Goal: Navigation & Orientation: Find specific page/section

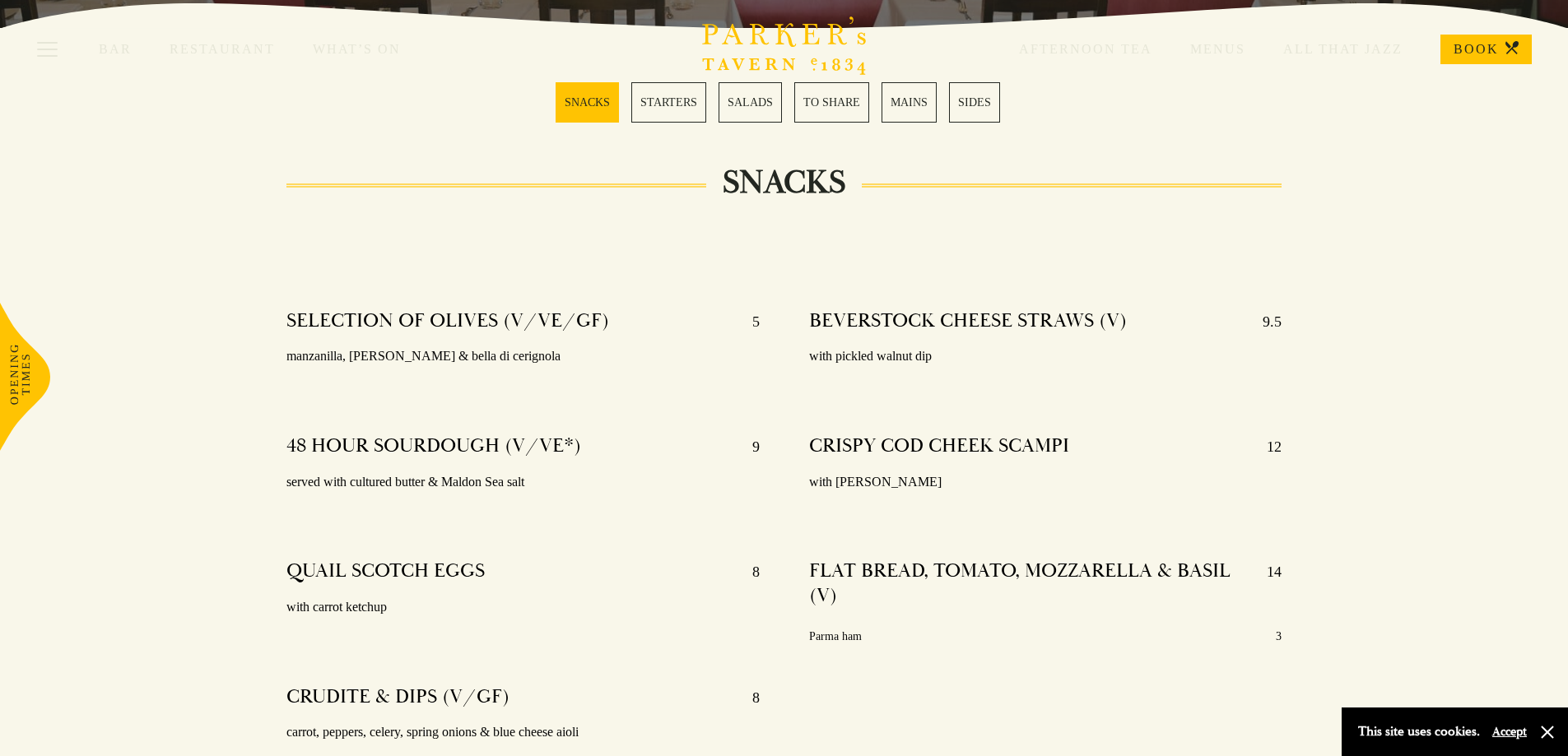
scroll to position [493, 0]
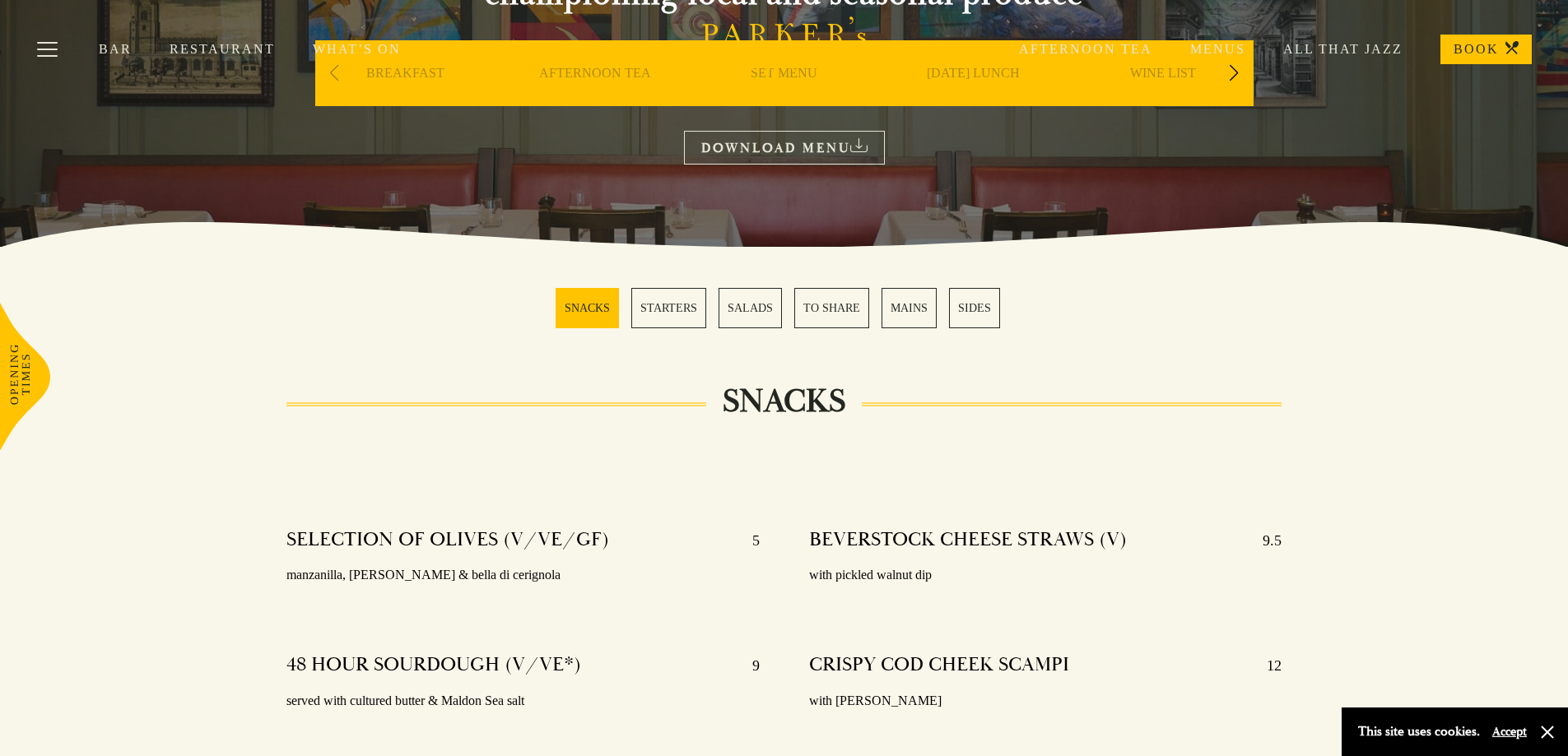
click at [679, 309] on link "STARTERS" at bounding box center [669, 308] width 75 height 41
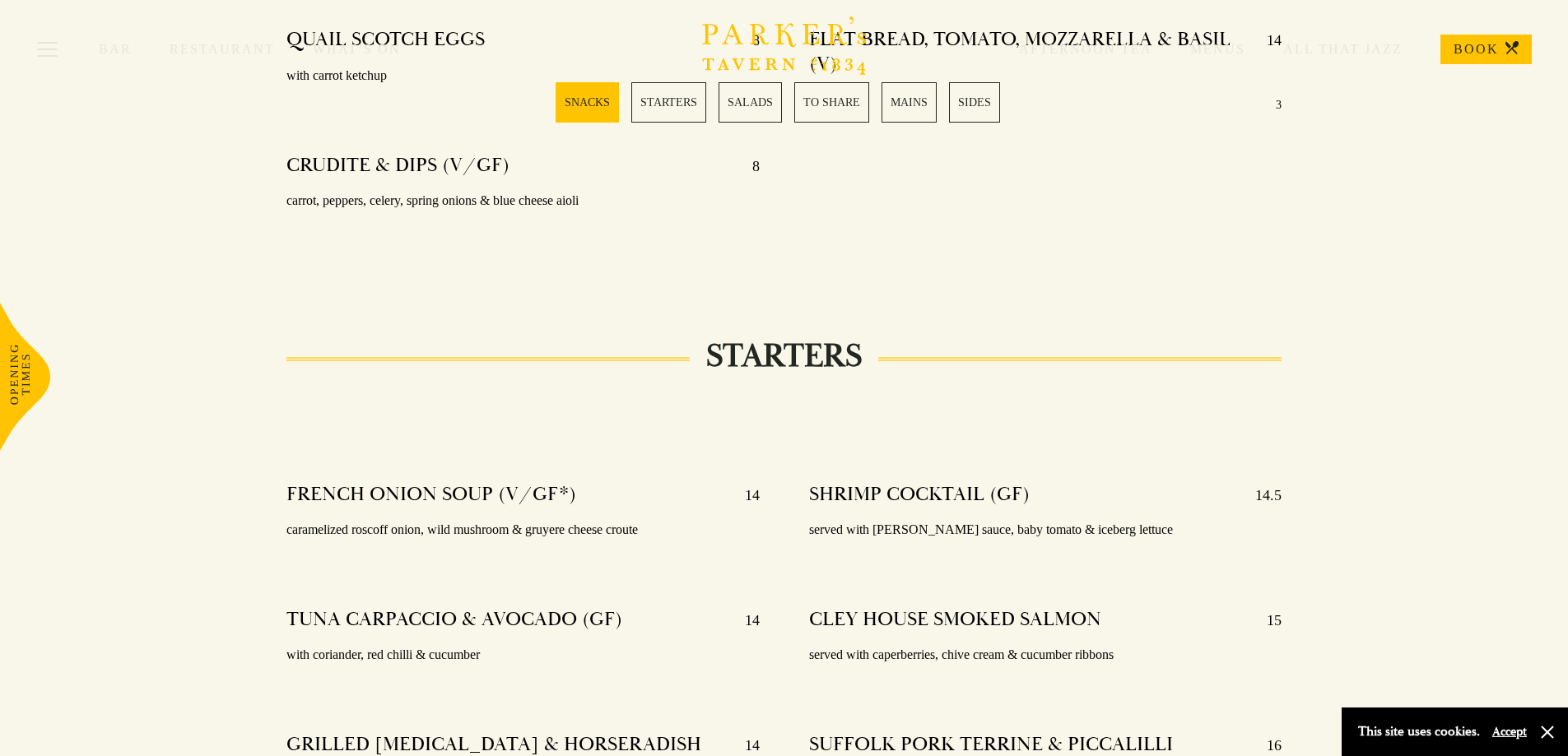
scroll to position [942, 0]
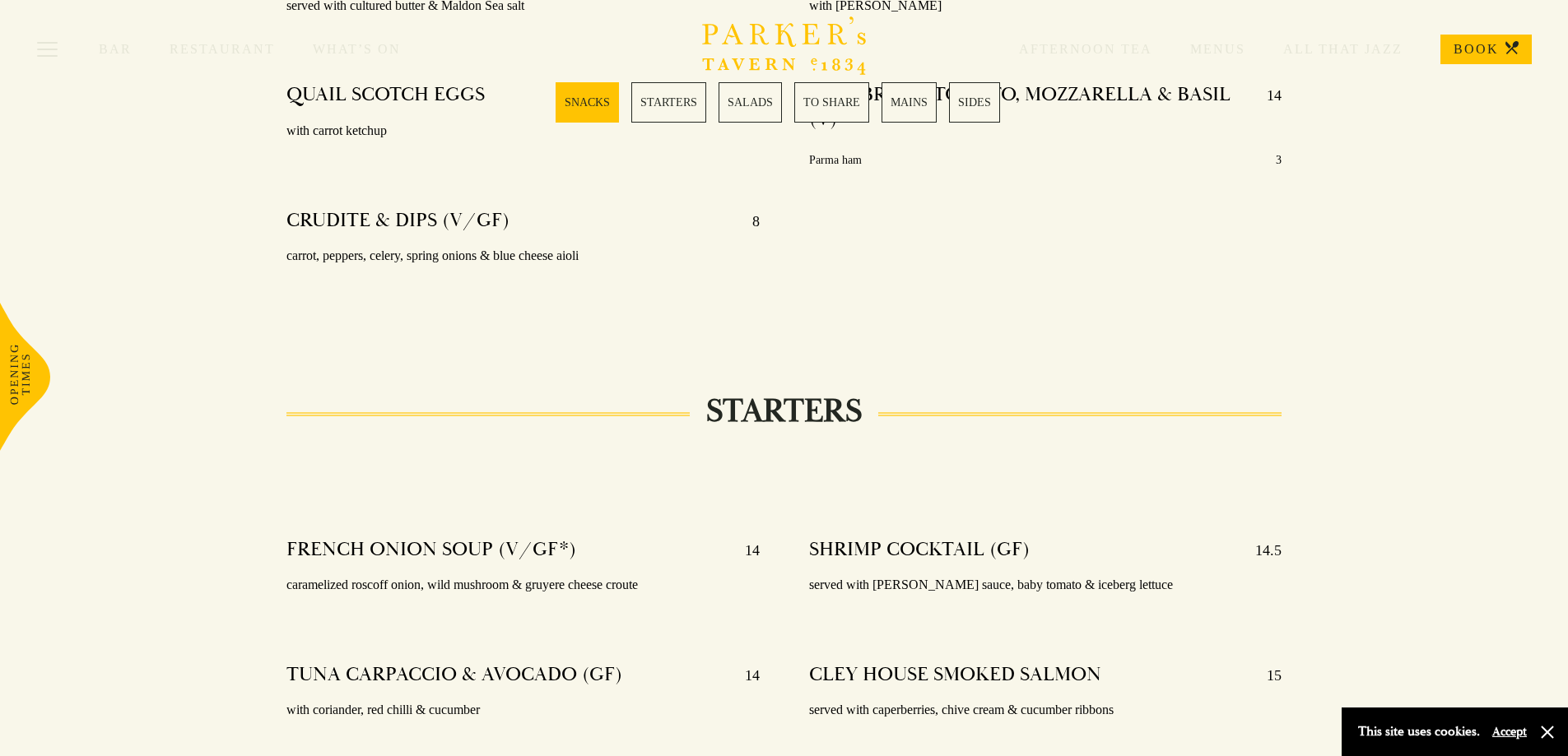
click at [663, 101] on link "STARTERS" at bounding box center [669, 102] width 75 height 41
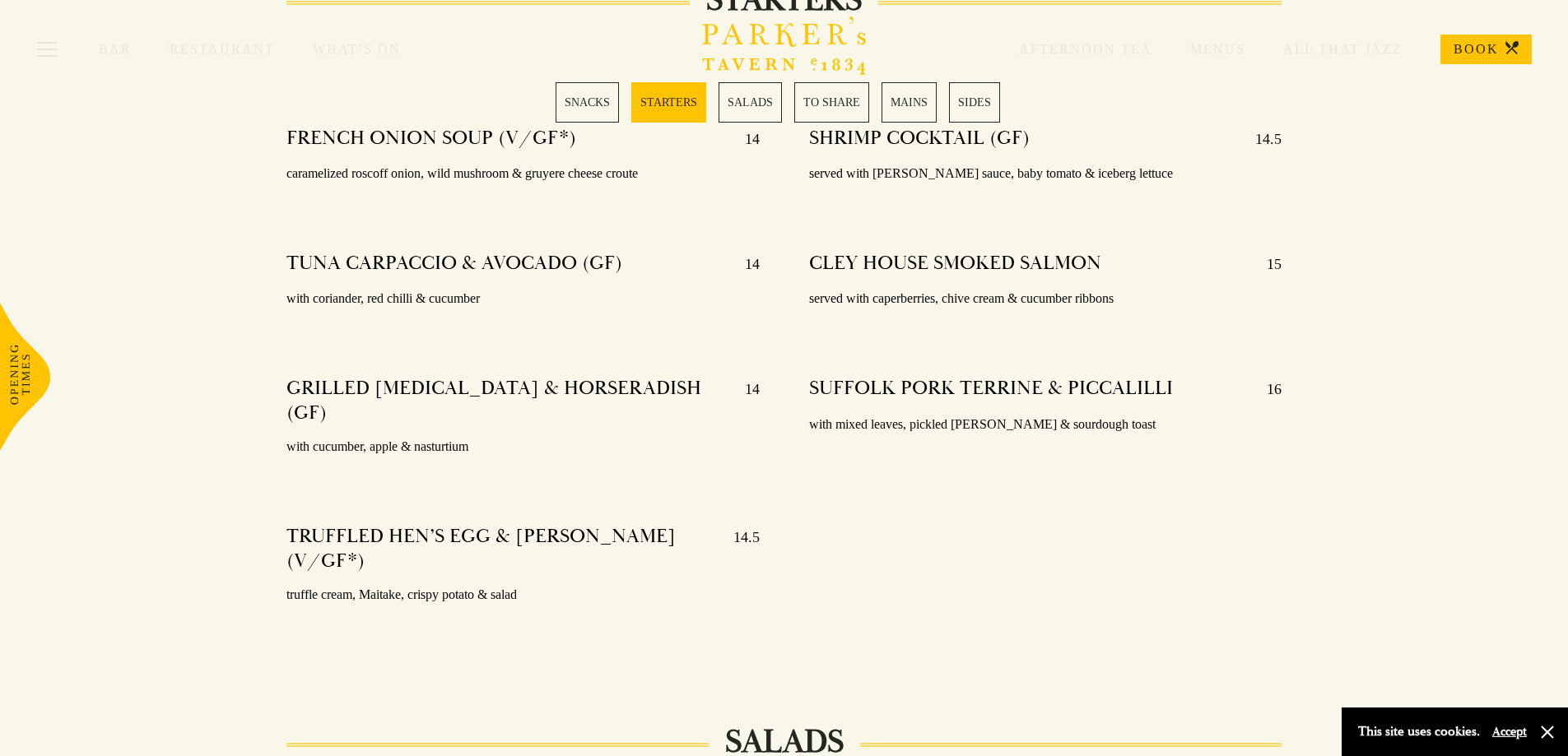
click at [736, 102] on link "SALADS" at bounding box center [750, 102] width 63 height 41
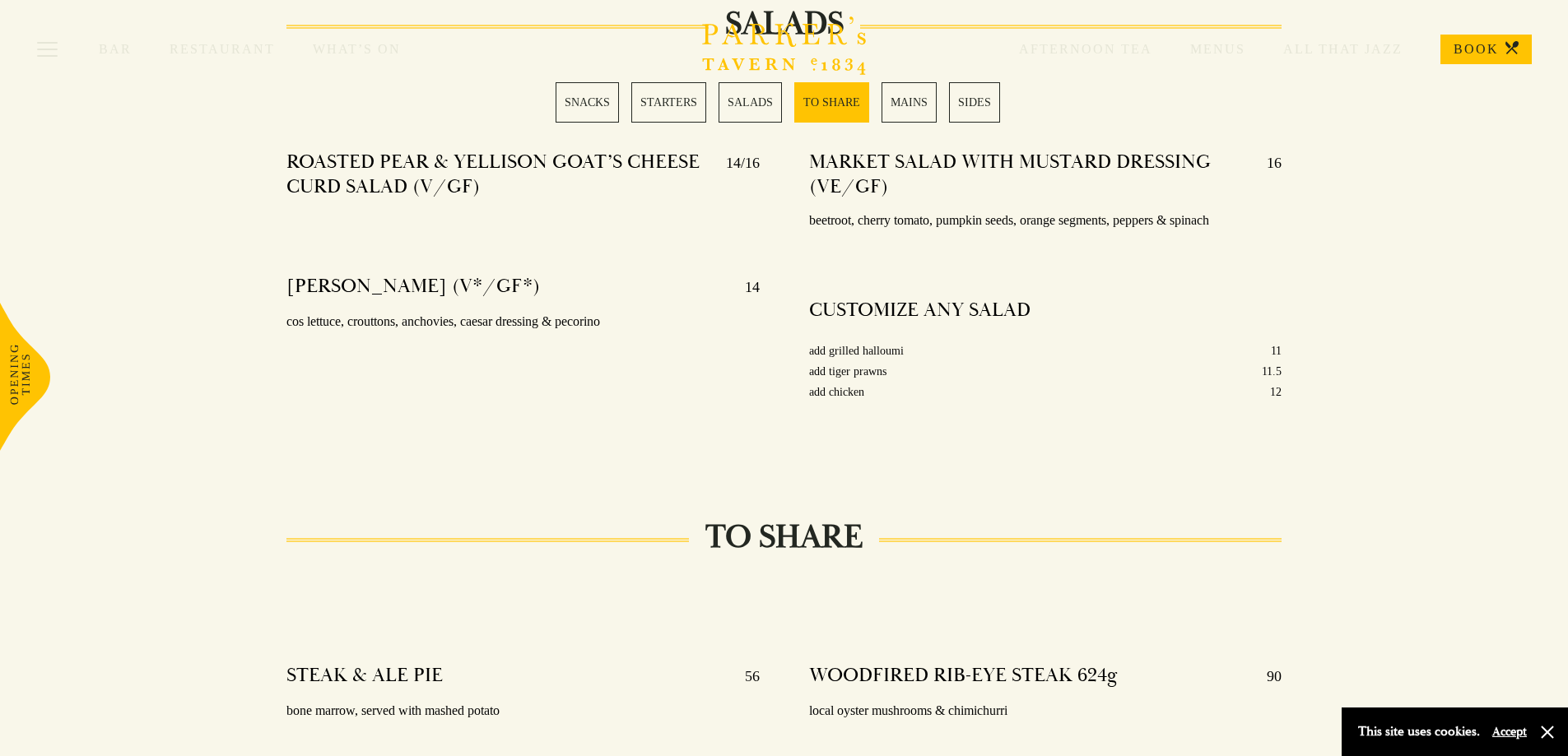
scroll to position [2074, 0]
click at [825, 104] on link "TO SHARE" at bounding box center [832, 102] width 75 height 41
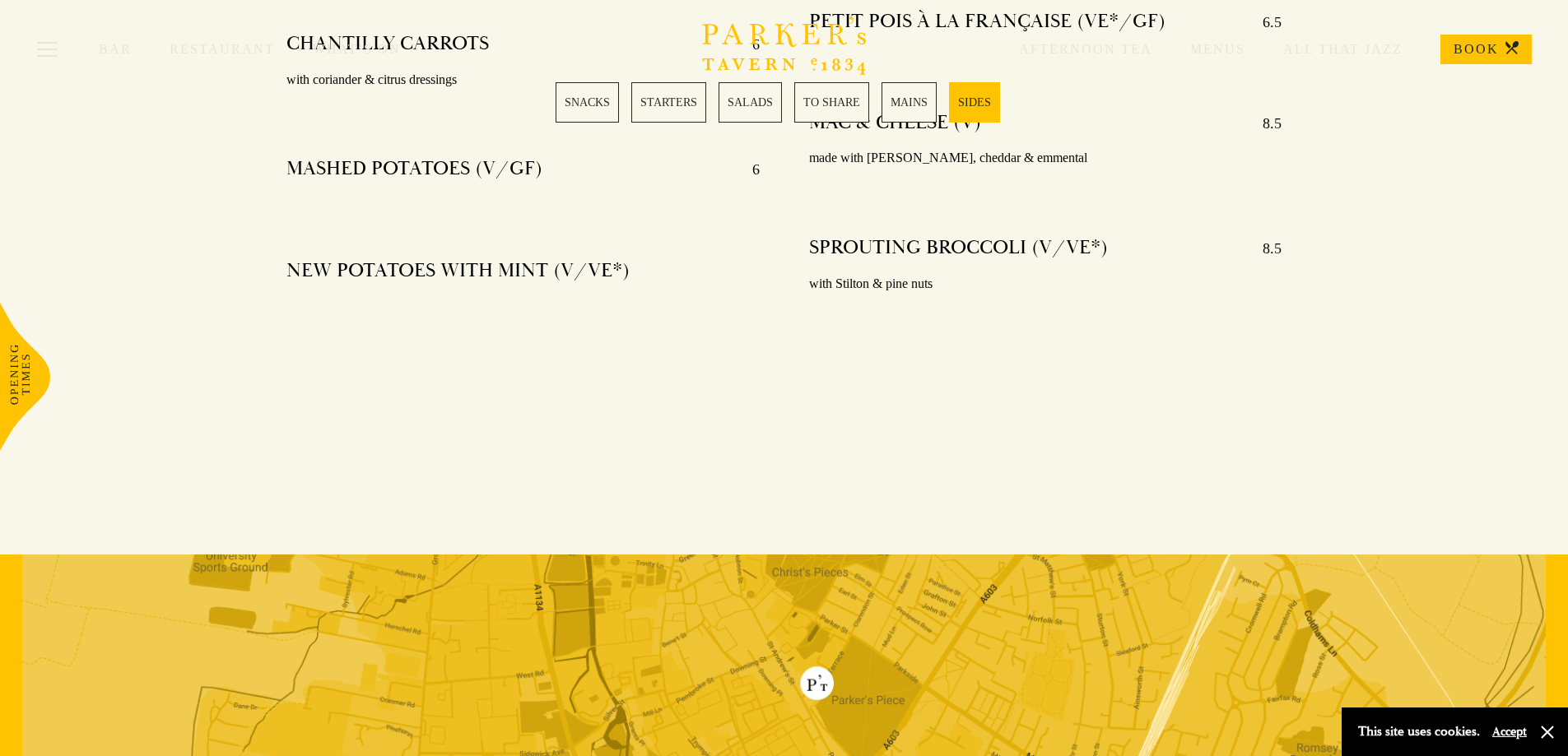
scroll to position [4645, 0]
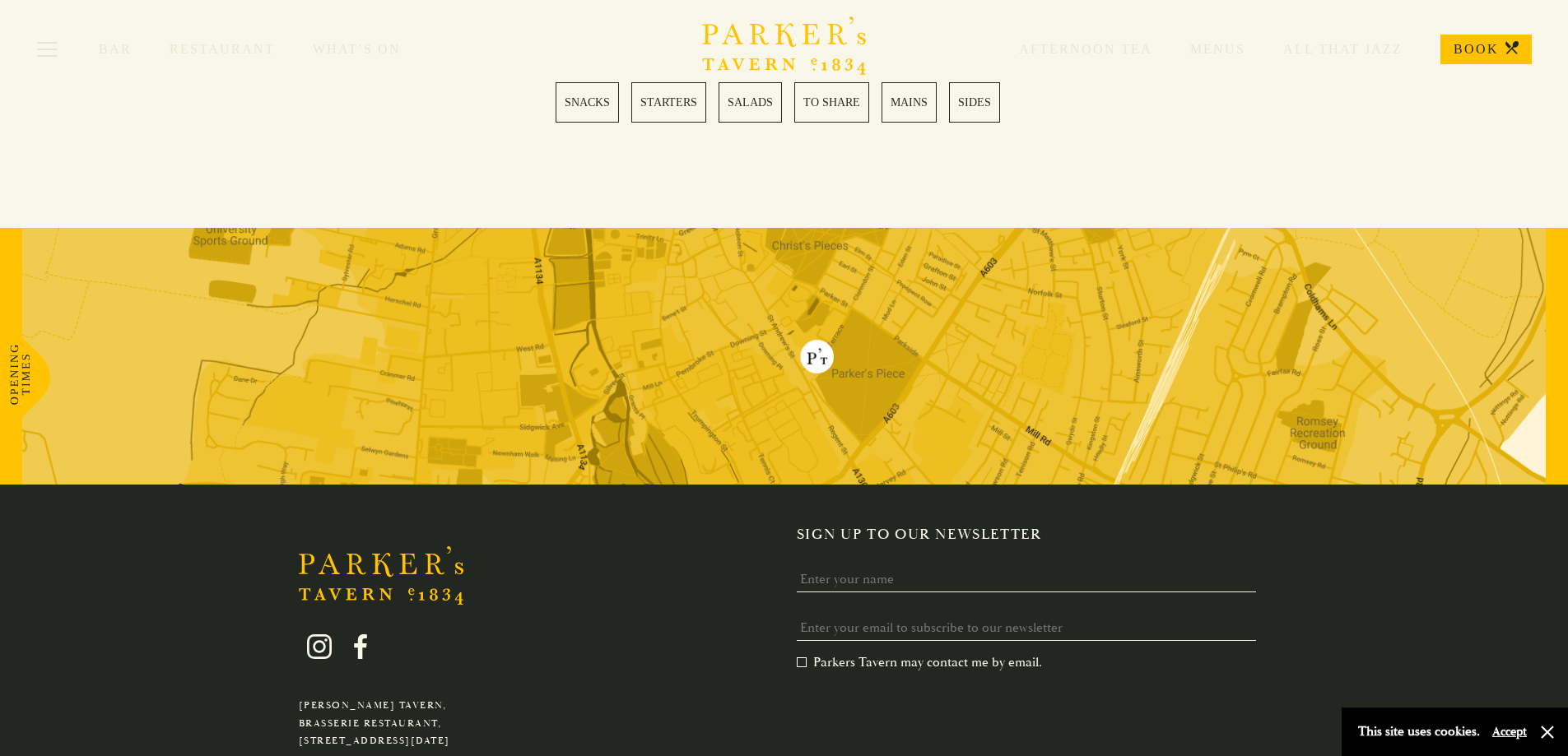
click at [819, 335] on img at bounding box center [784, 356] width 1523 height 257
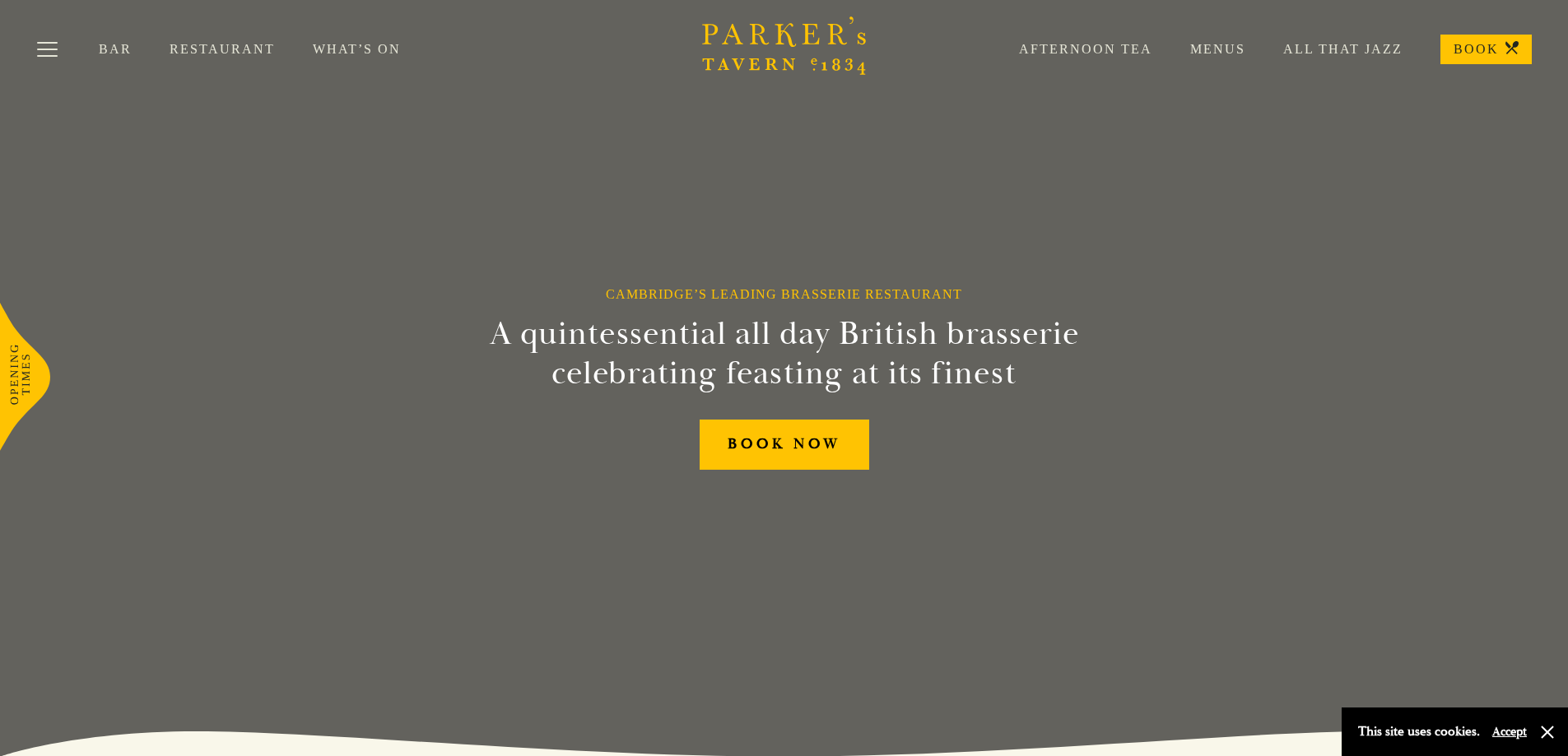
click at [1456, 47] on link "BOOK" at bounding box center [1486, 50] width 91 height 30
click at [1225, 54] on link "Menus" at bounding box center [1199, 50] width 93 height 17
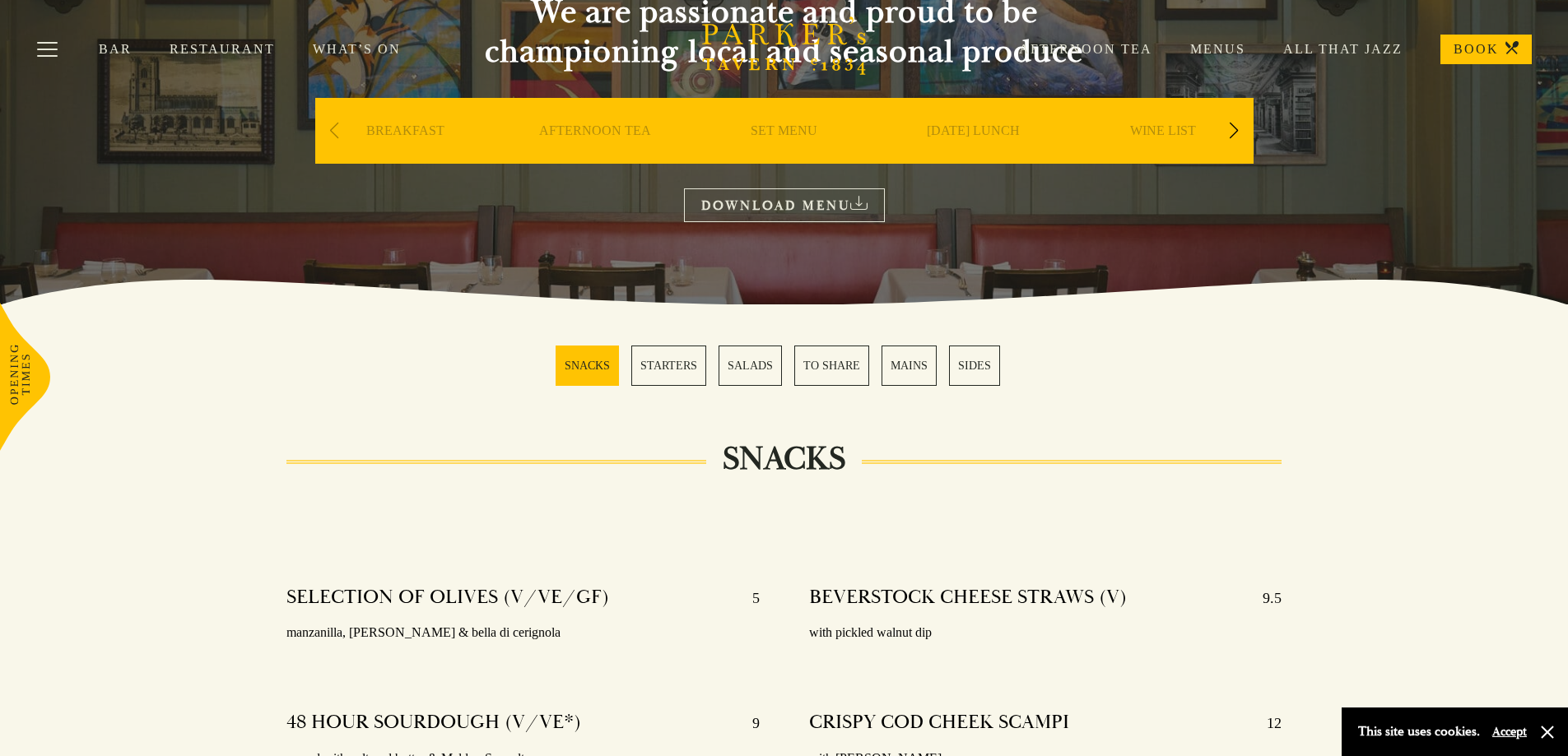
scroll to position [164, 0]
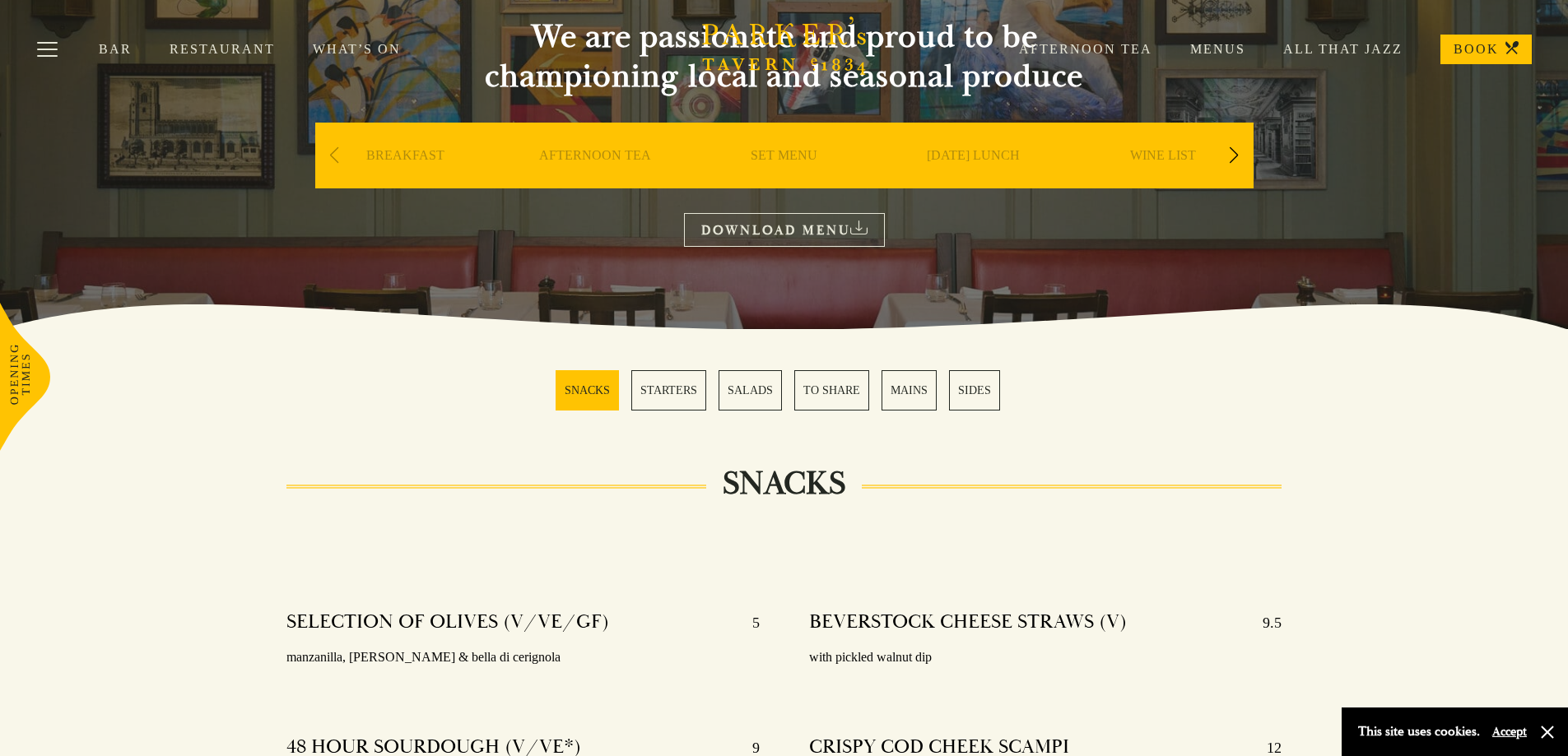
click at [1189, 156] on link "WINE LIST" at bounding box center [1163, 180] width 65 height 65
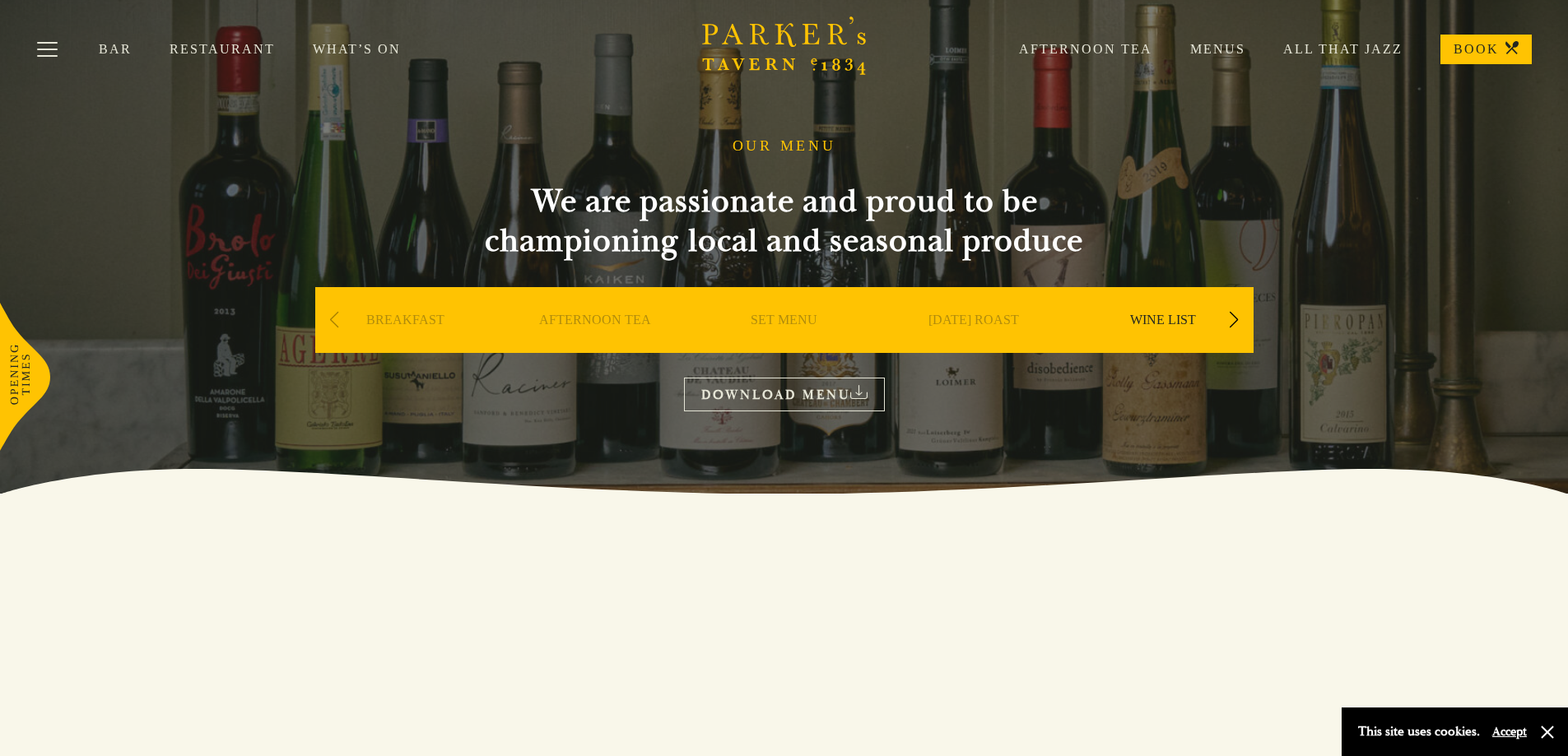
click at [1299, 45] on link "All That Jazz" at bounding box center [1323, 50] width 157 height 17
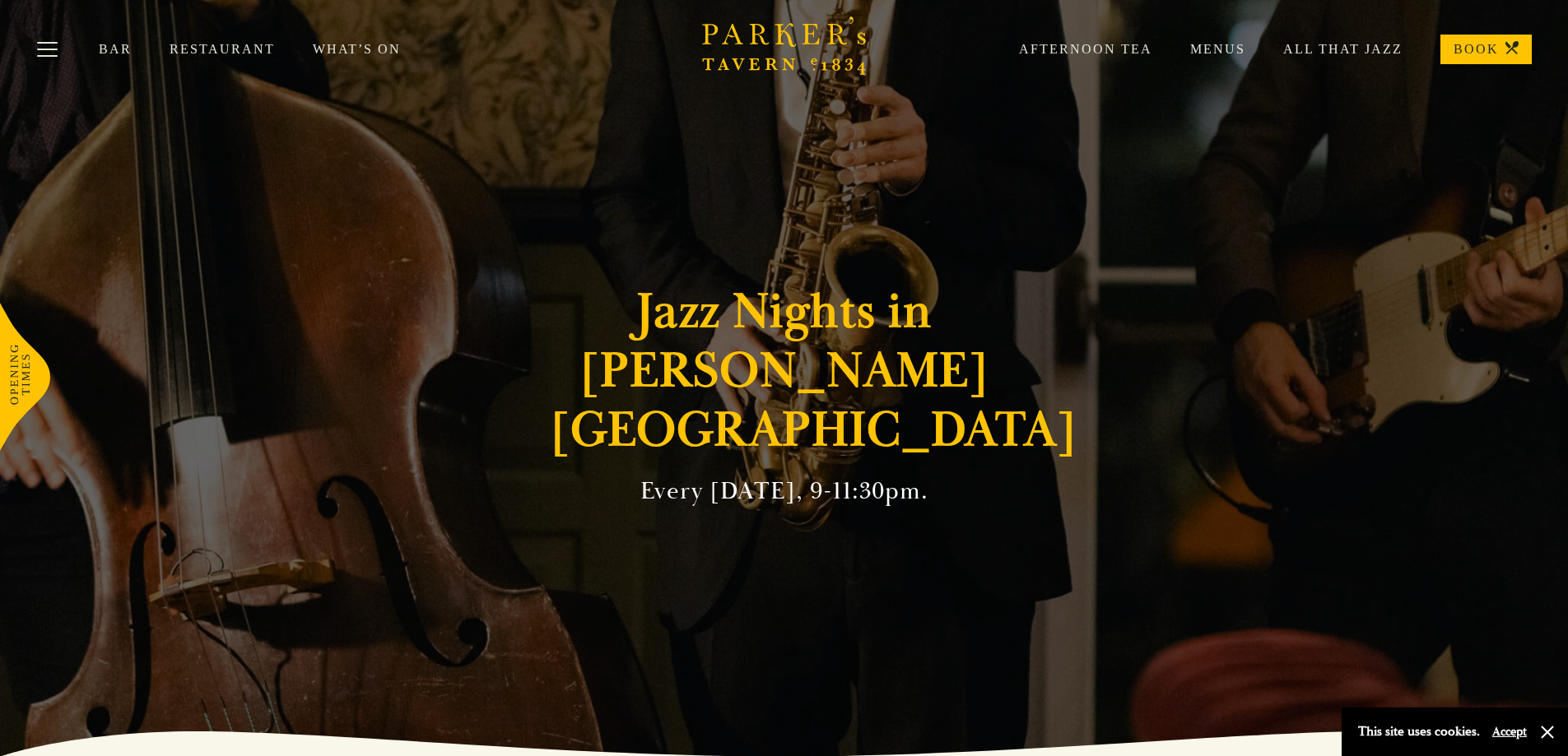
click at [206, 50] on link "Restaurant" at bounding box center [241, 50] width 144 height 17
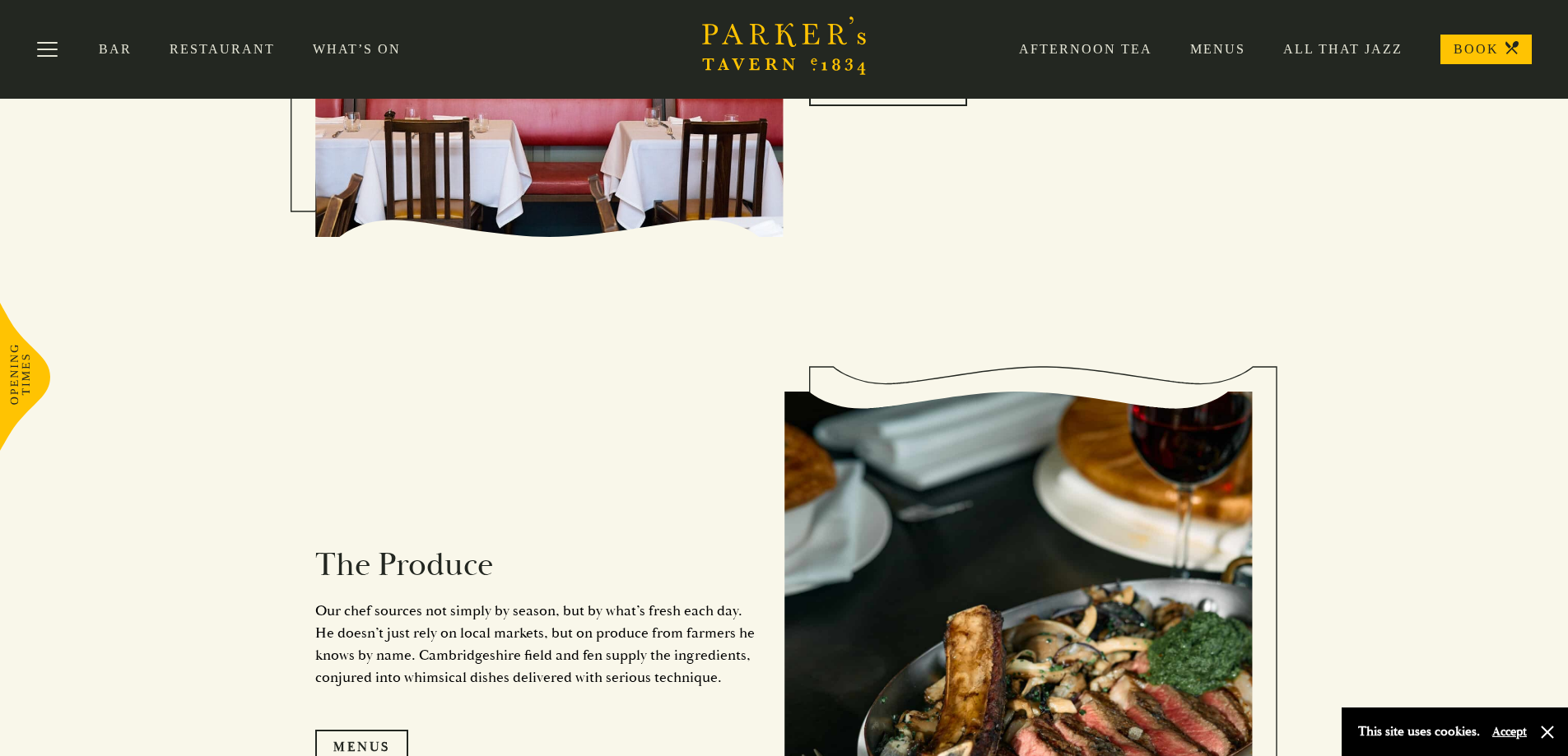
scroll to position [906, 0]
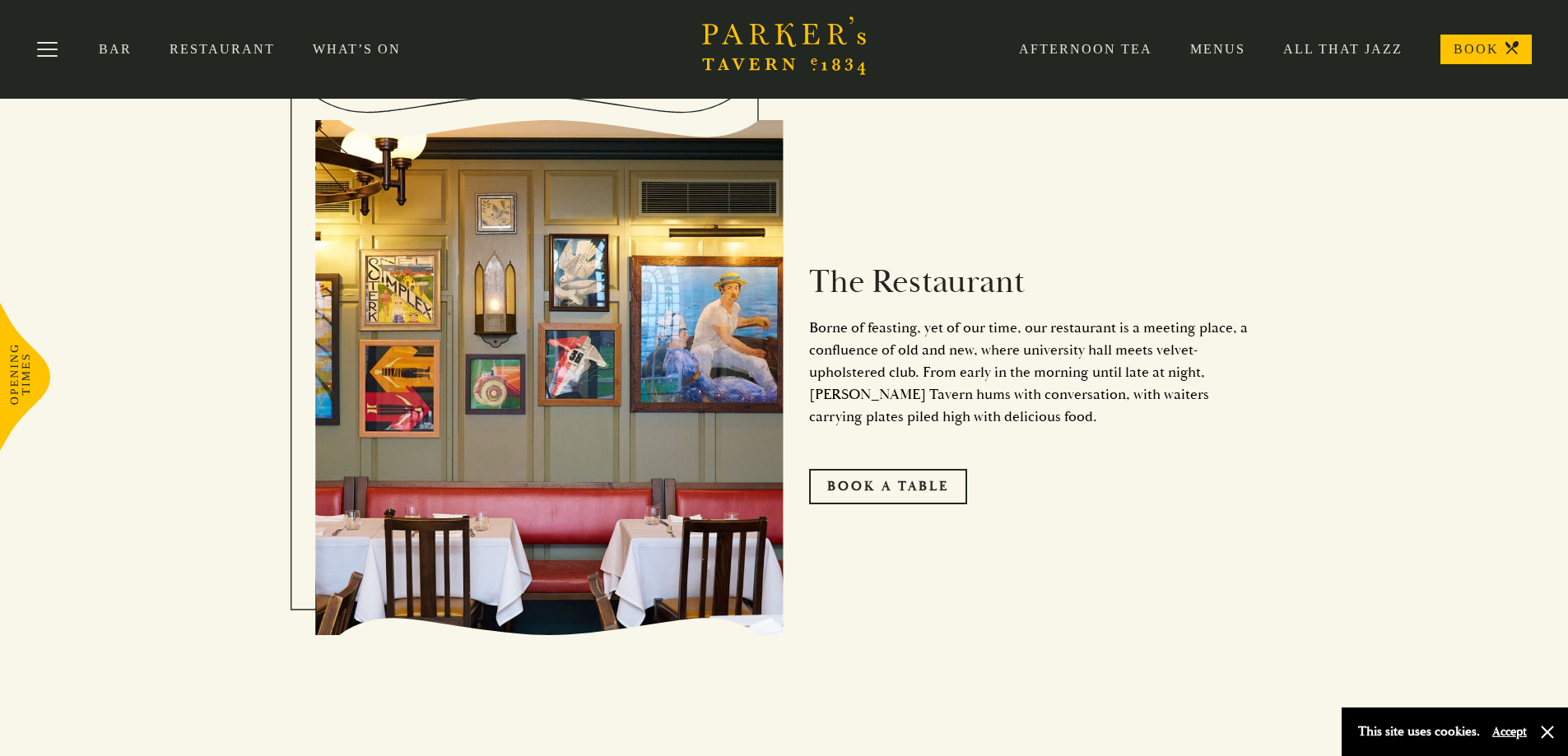
click at [1224, 49] on link "Menus" at bounding box center [1199, 50] width 93 height 17
